Goal: Information Seeking & Learning: Check status

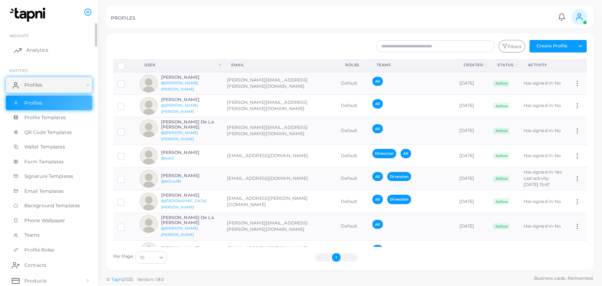
click at [25, 45] on link "Analytics" at bounding box center [49, 50] width 86 height 16
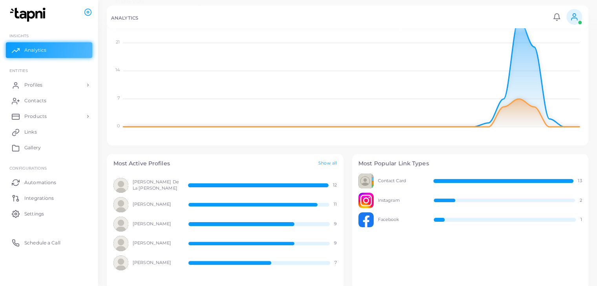
scroll to position [64, 0]
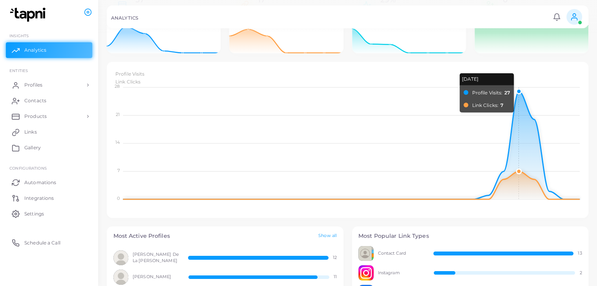
click at [518, 89] on foreignobject "Profile Visits Link Clicks" at bounding box center [347, 136] width 468 height 137
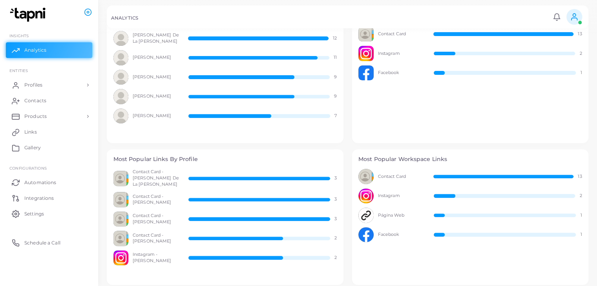
scroll to position [299, 0]
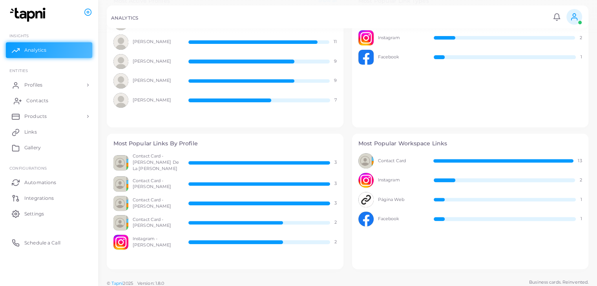
click at [43, 99] on span "Contacts" at bounding box center [37, 100] width 22 height 7
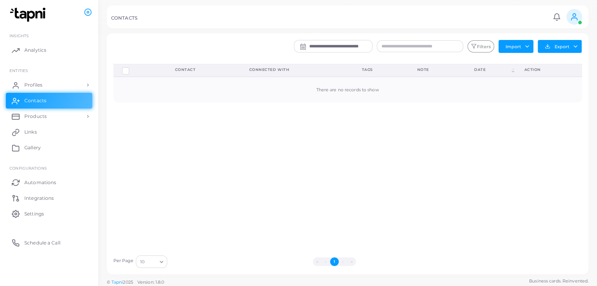
click at [361, 90] on div "There are no records to show" at bounding box center [347, 90] width 451 height 6
drag, startPoint x: 369, startPoint y: 133, endPoint x: 377, endPoint y: 169, distance: 37.6
click at [377, 169] on div "Delete Connections Manage Connections Show Selections Contact Connected With Ta…" at bounding box center [347, 157] width 477 height 187
click at [343, 43] on input "**********" at bounding box center [340, 46] width 63 height 12
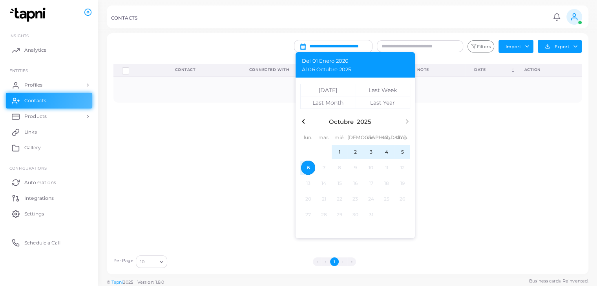
click at [176, 152] on div "Delete Connections Manage Connections Show Selections Contact Connected With Ta…" at bounding box center [347, 157] width 477 height 187
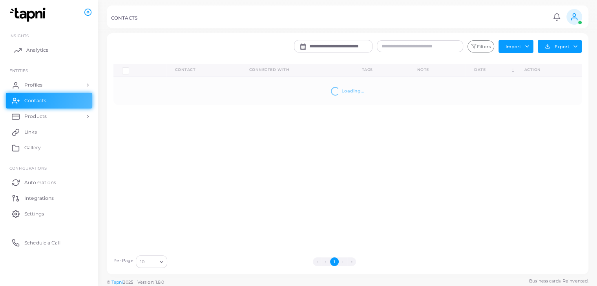
click at [37, 49] on span "Analytics" at bounding box center [37, 50] width 22 height 7
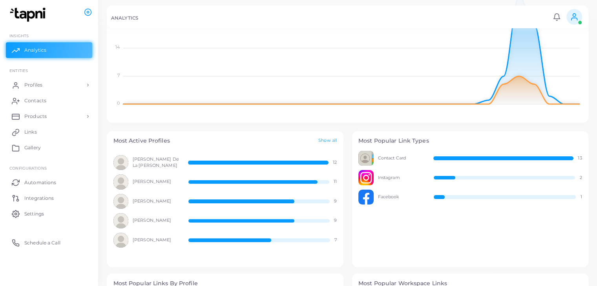
scroll to position [196, 0]
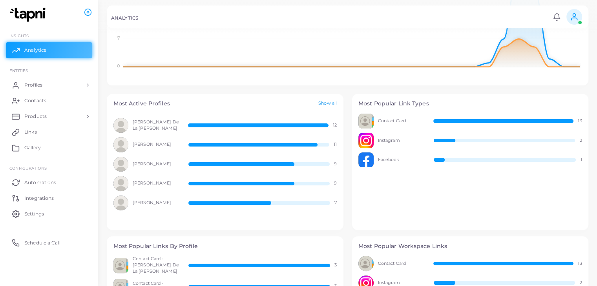
click at [333, 103] on link "Show all" at bounding box center [327, 103] width 18 height 7
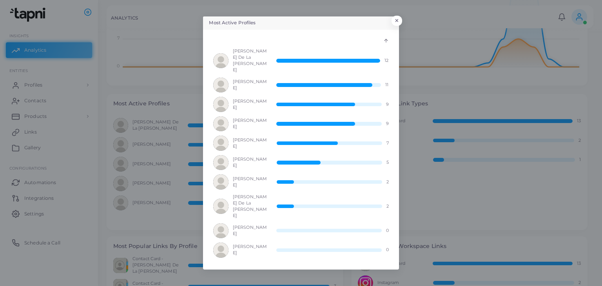
scroll to position [6, 6]
click at [396, 28] on button "×" at bounding box center [396, 23] width 11 height 10
